Goal: Task Accomplishment & Management: Use online tool/utility

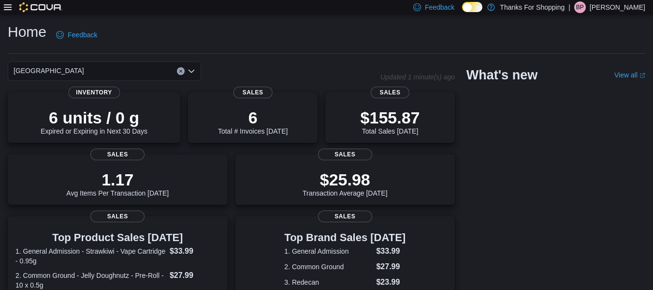
click at [9, 5] on icon at bounding box center [8, 7] width 8 height 8
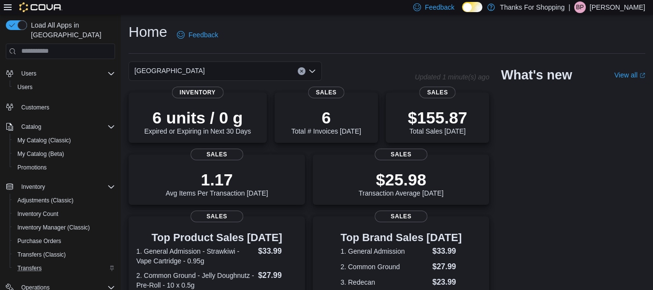
scroll to position [48, 0]
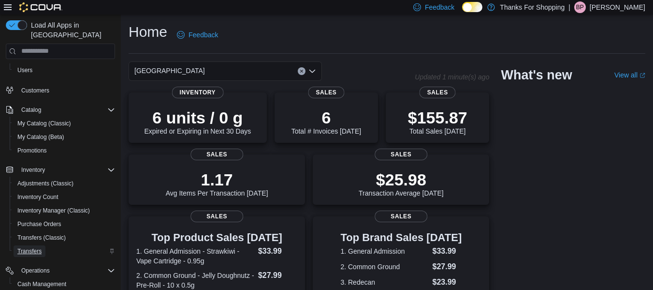
click at [42, 245] on link "Transfers" at bounding box center [30, 251] width 32 height 12
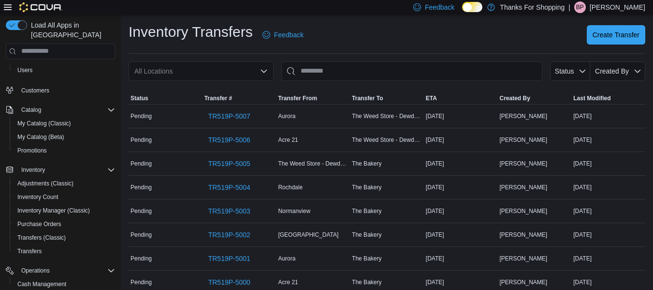
click at [221, 73] on div "All Locations" at bounding box center [201, 70] width 145 height 19
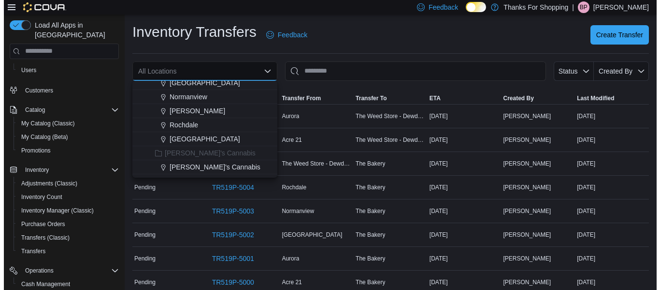
scroll to position [242, 0]
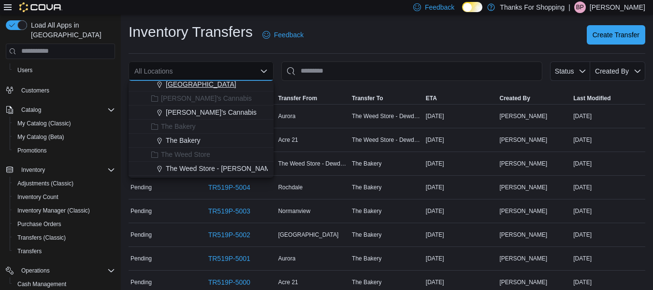
click at [203, 87] on span "[GEOGRAPHIC_DATA]" at bounding box center [201, 84] width 71 height 10
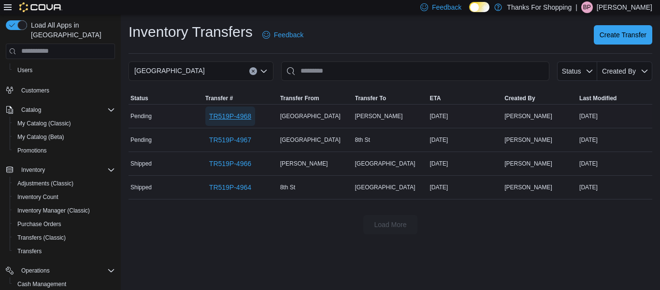
click at [231, 120] on span "TR519P-4968" at bounding box center [230, 115] width 42 height 19
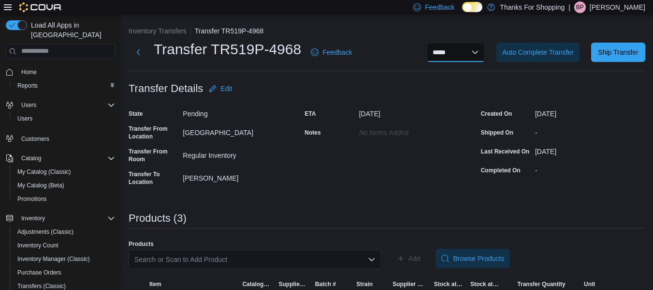
click at [474, 53] on select "**********" at bounding box center [456, 52] width 58 height 19
select select "**********"
click at [434, 43] on select "**********" at bounding box center [456, 52] width 58 height 19
select select
click at [624, 54] on span "Ship Transfer" at bounding box center [618, 52] width 40 height 10
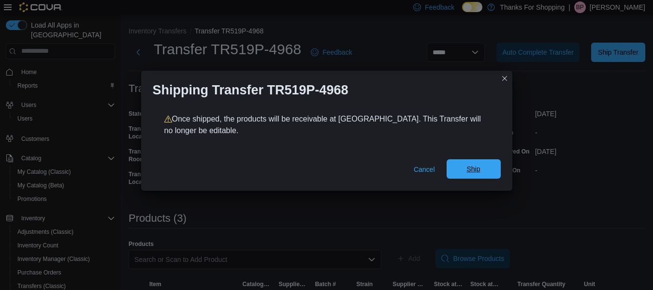
click at [475, 170] on span "Ship" at bounding box center [473, 169] width 14 height 10
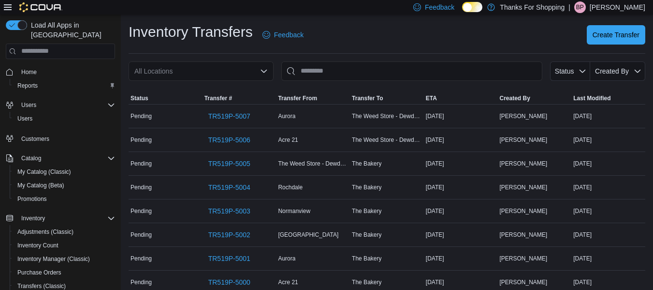
click at [253, 74] on div "All Locations" at bounding box center [201, 70] width 145 height 19
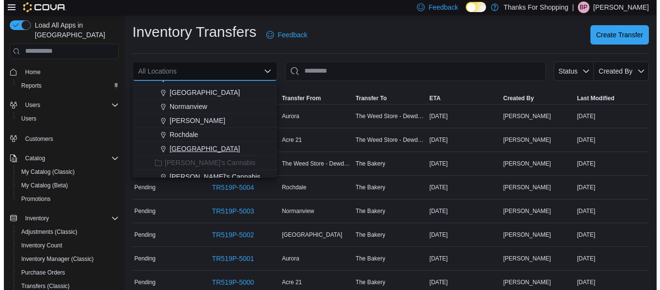
scroll to position [193, 0]
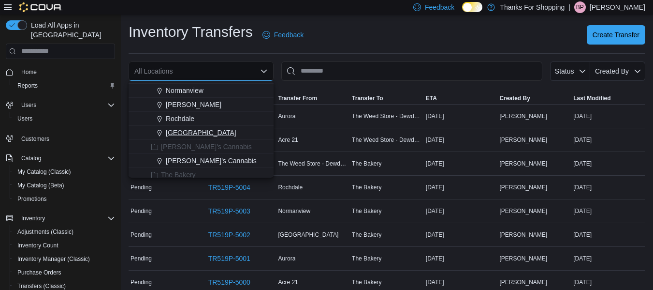
click at [222, 133] on div "[GEOGRAPHIC_DATA]" at bounding box center [207, 133] width 122 height 10
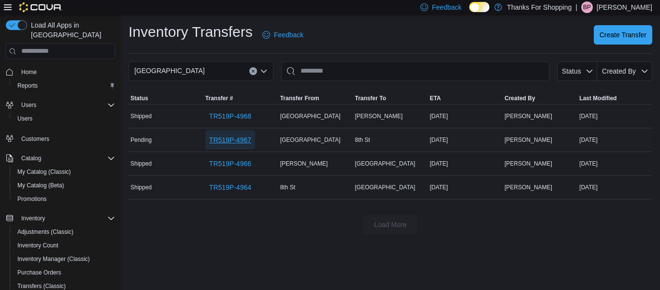
click at [215, 136] on span "TR519P-4967" at bounding box center [230, 140] width 42 height 10
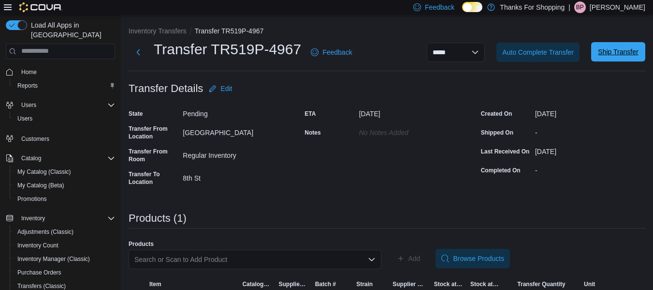
click at [624, 61] on span "Ship Transfer" at bounding box center [618, 51] width 43 height 19
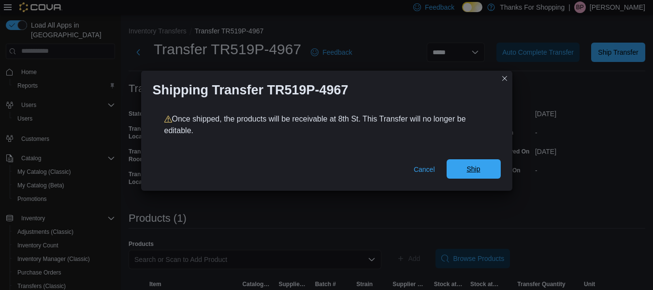
click at [488, 171] on span "Ship" at bounding box center [473, 168] width 43 height 19
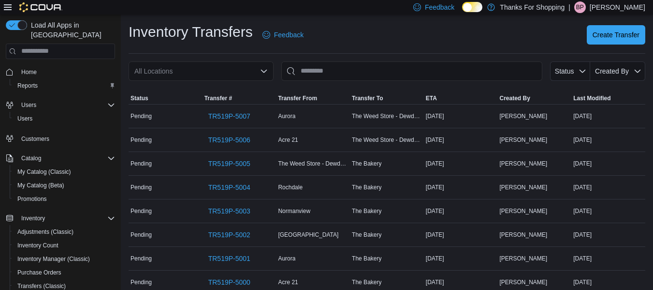
click at [633, 5] on p "[PERSON_NAME]" at bounding box center [618, 7] width 56 height 12
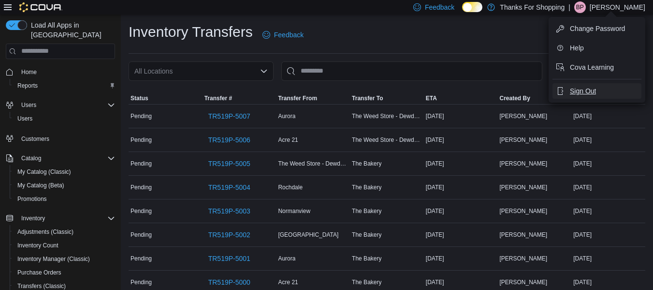
click at [595, 95] on span "Sign Out" at bounding box center [583, 91] width 26 height 10
